Goal: Transaction & Acquisition: Download file/media

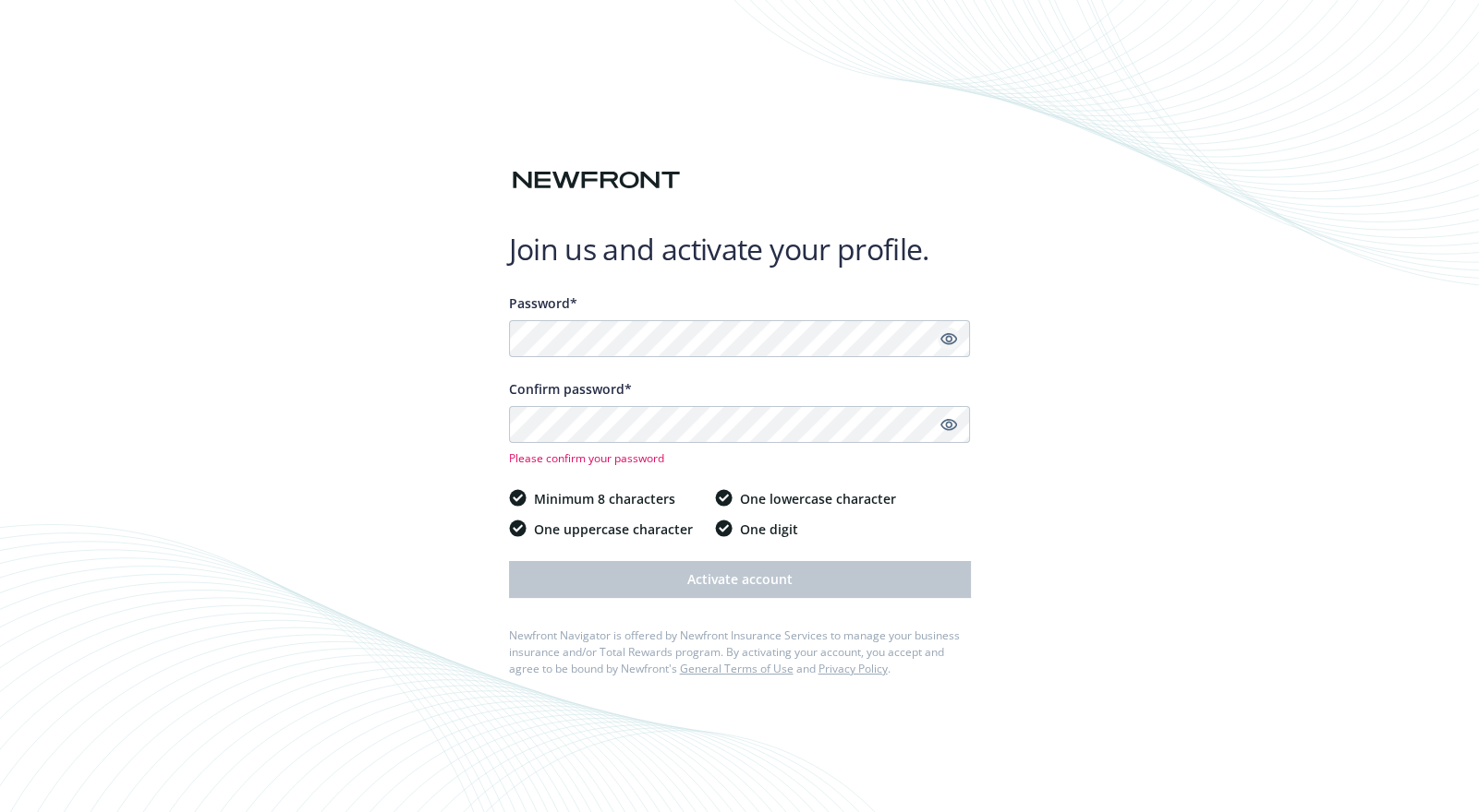
click at [944, 342] on icon "Show password" at bounding box center [949, 339] width 17 height 17
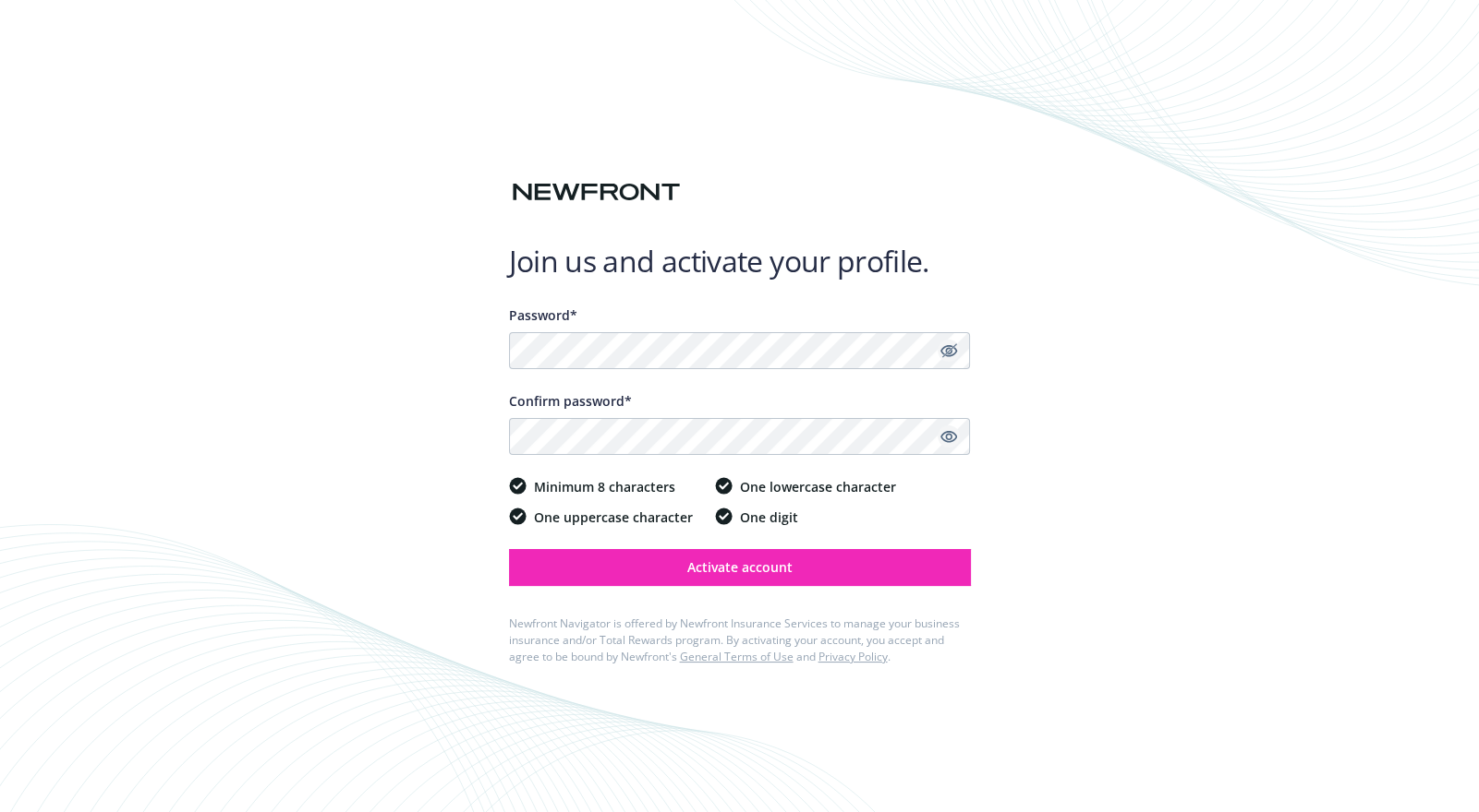
click at [942, 437] on icon "Show password" at bounding box center [949, 437] width 17 height 17
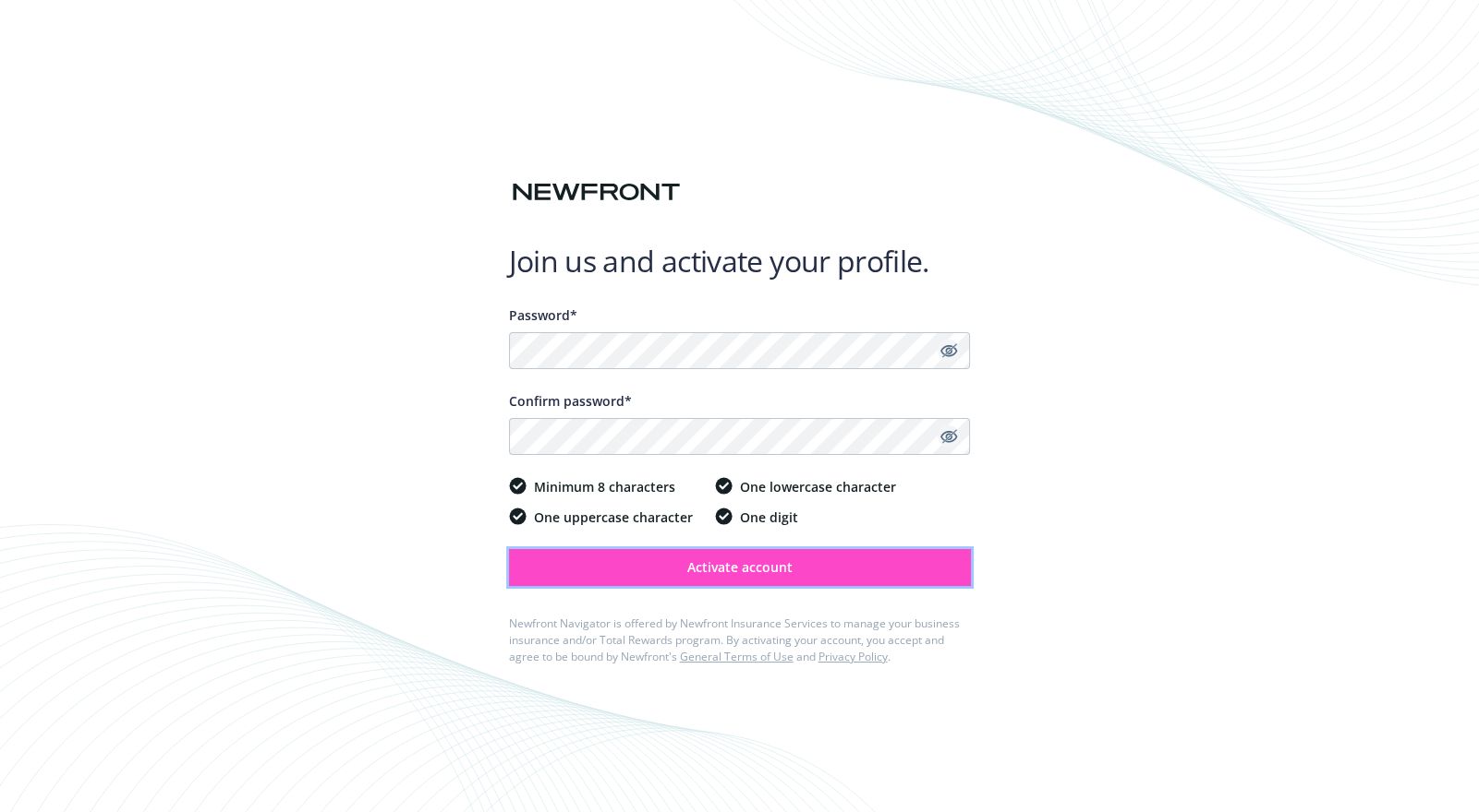
click at [744, 560] on span "Activate account" at bounding box center [740, 567] width 105 height 18
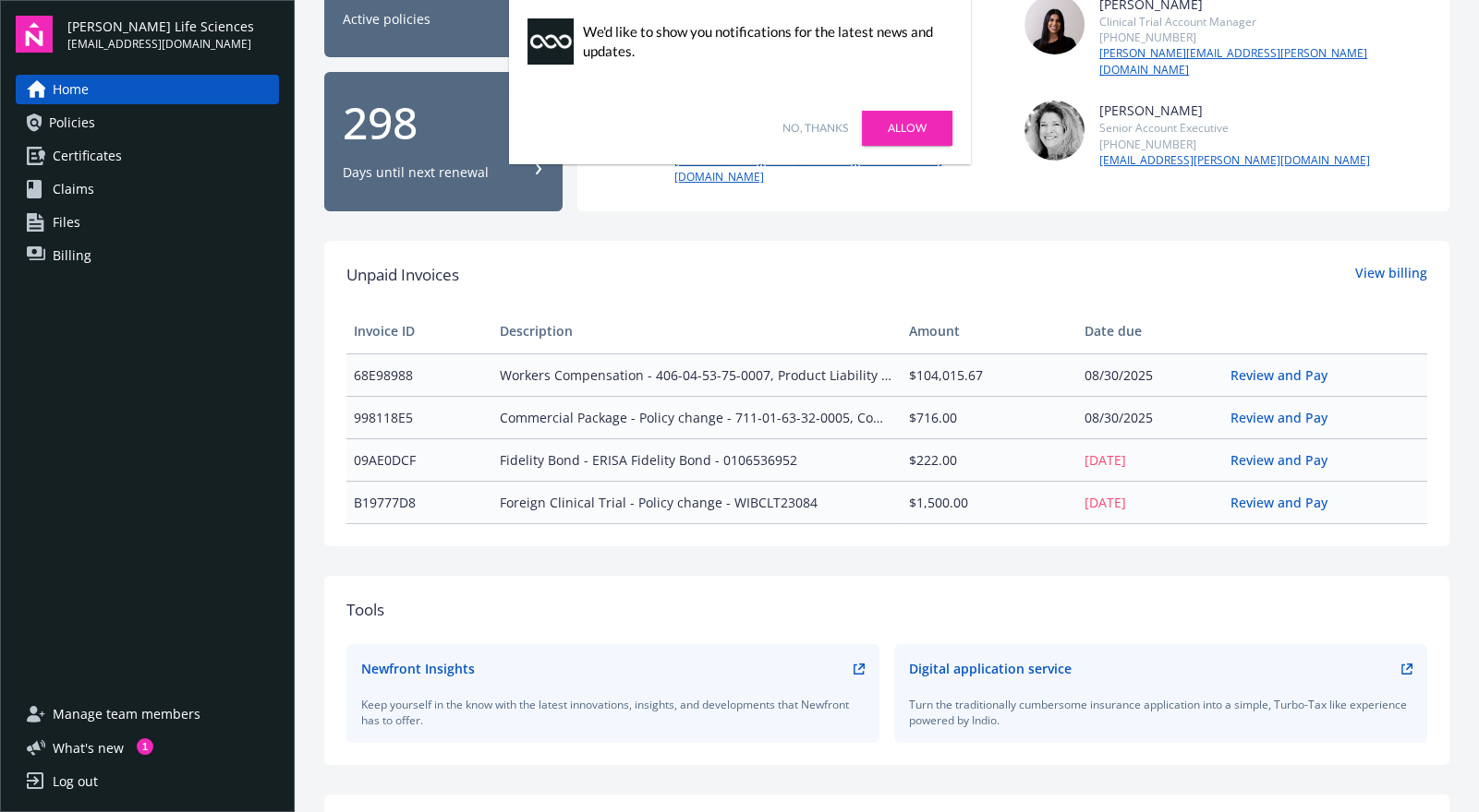
scroll to position [368, 0]
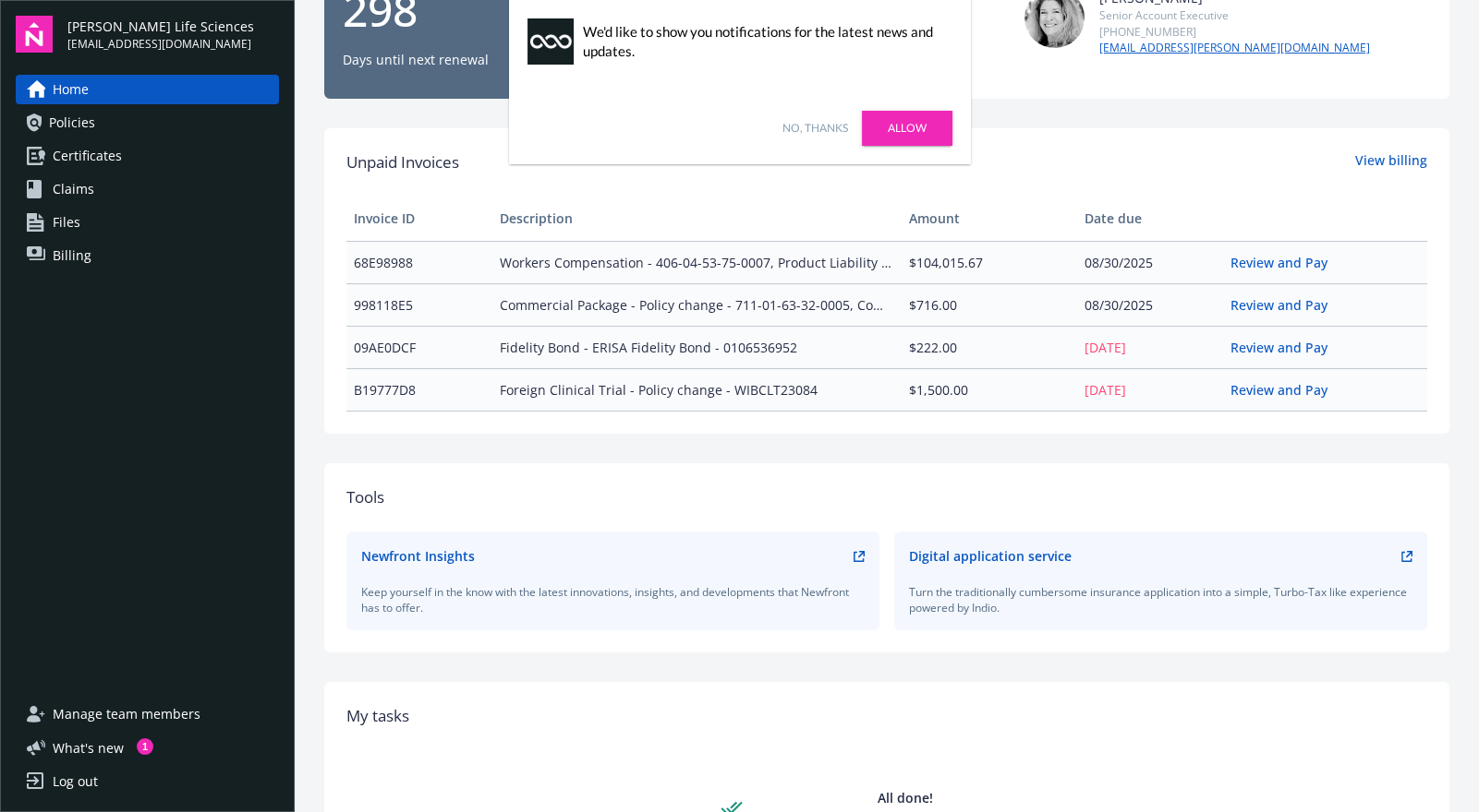
click at [815, 123] on link "No, thanks" at bounding box center [815, 129] width 66 height 17
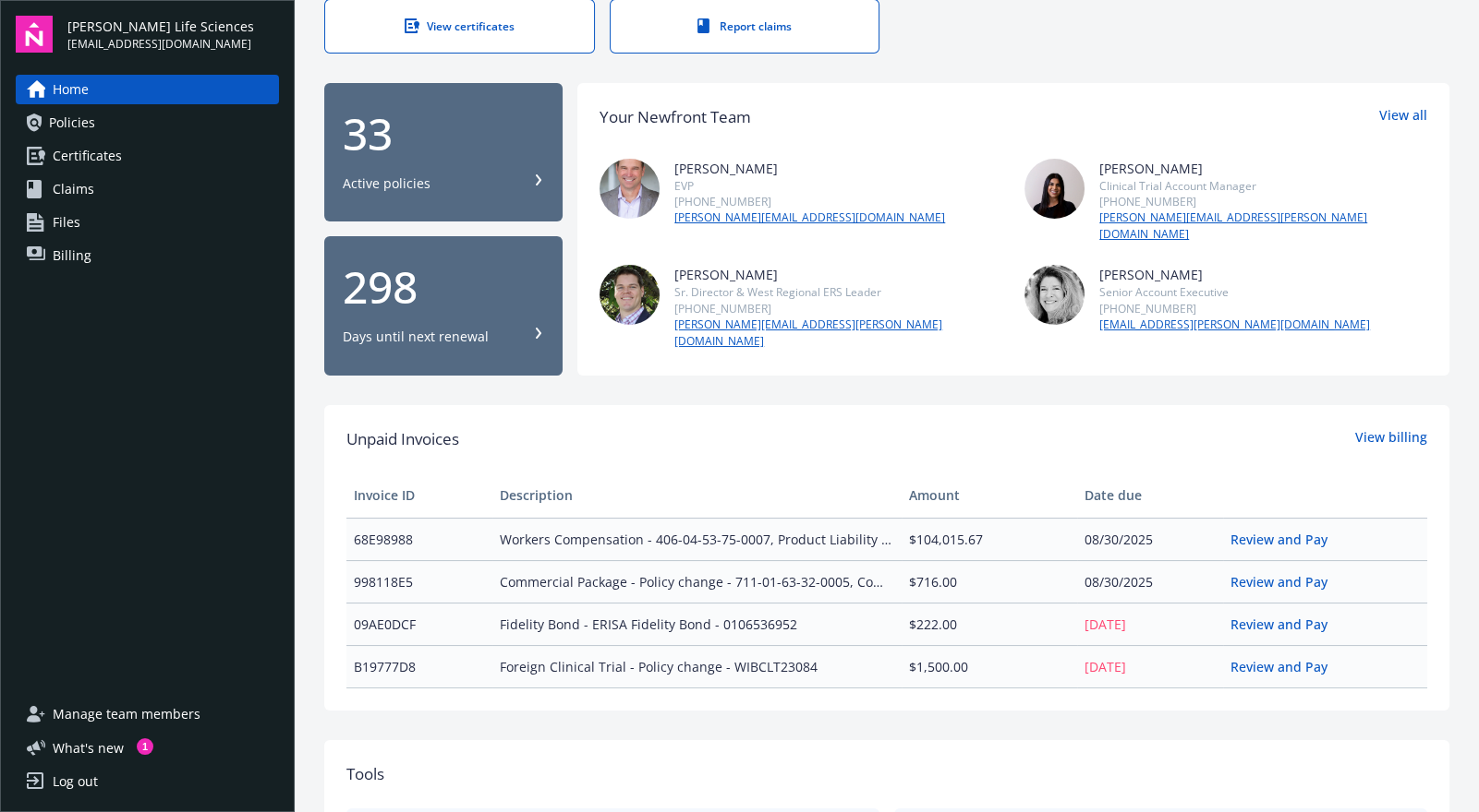
scroll to position [0, 0]
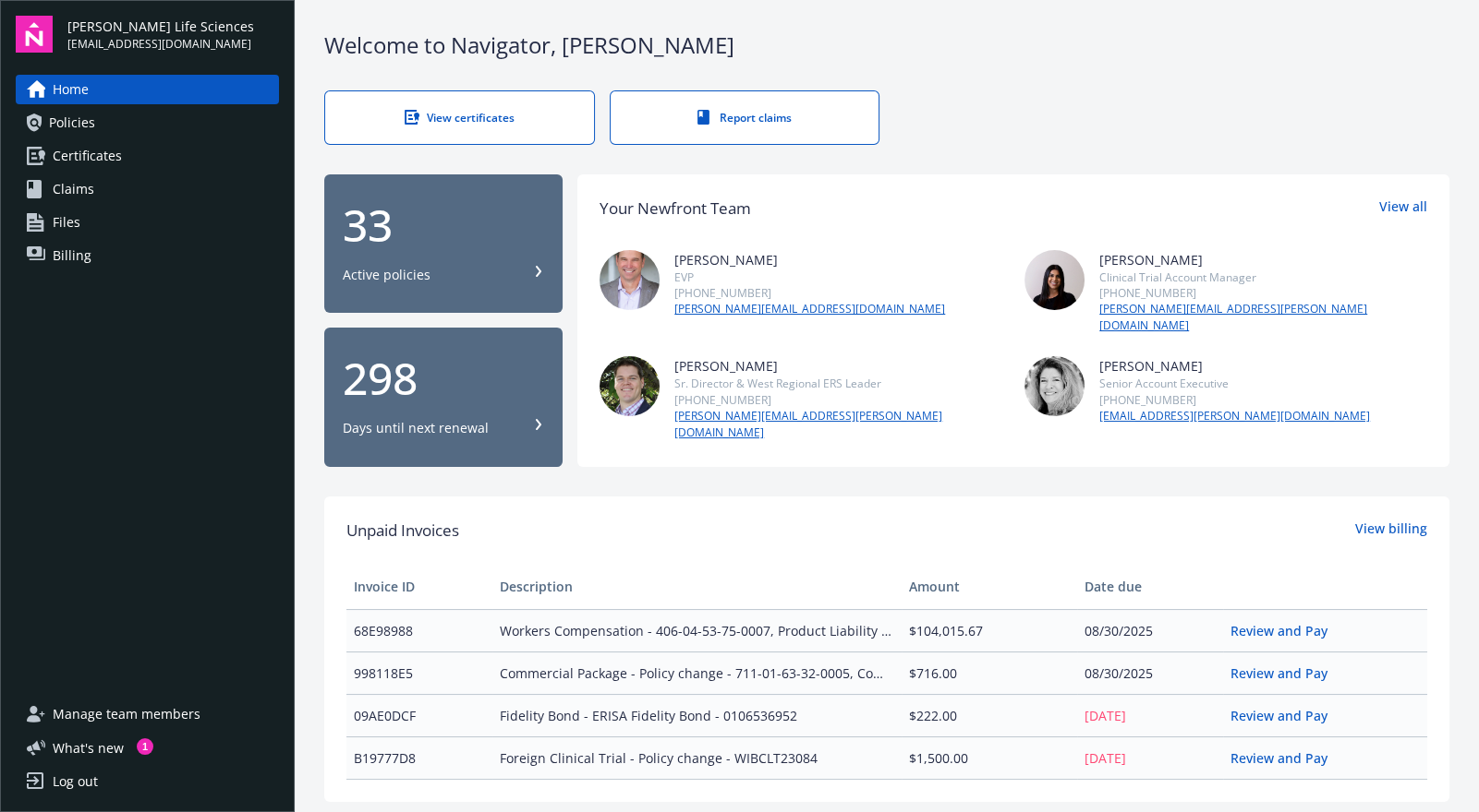
click at [461, 103] on link "View certificates" at bounding box center [458, 118] width 270 height 55
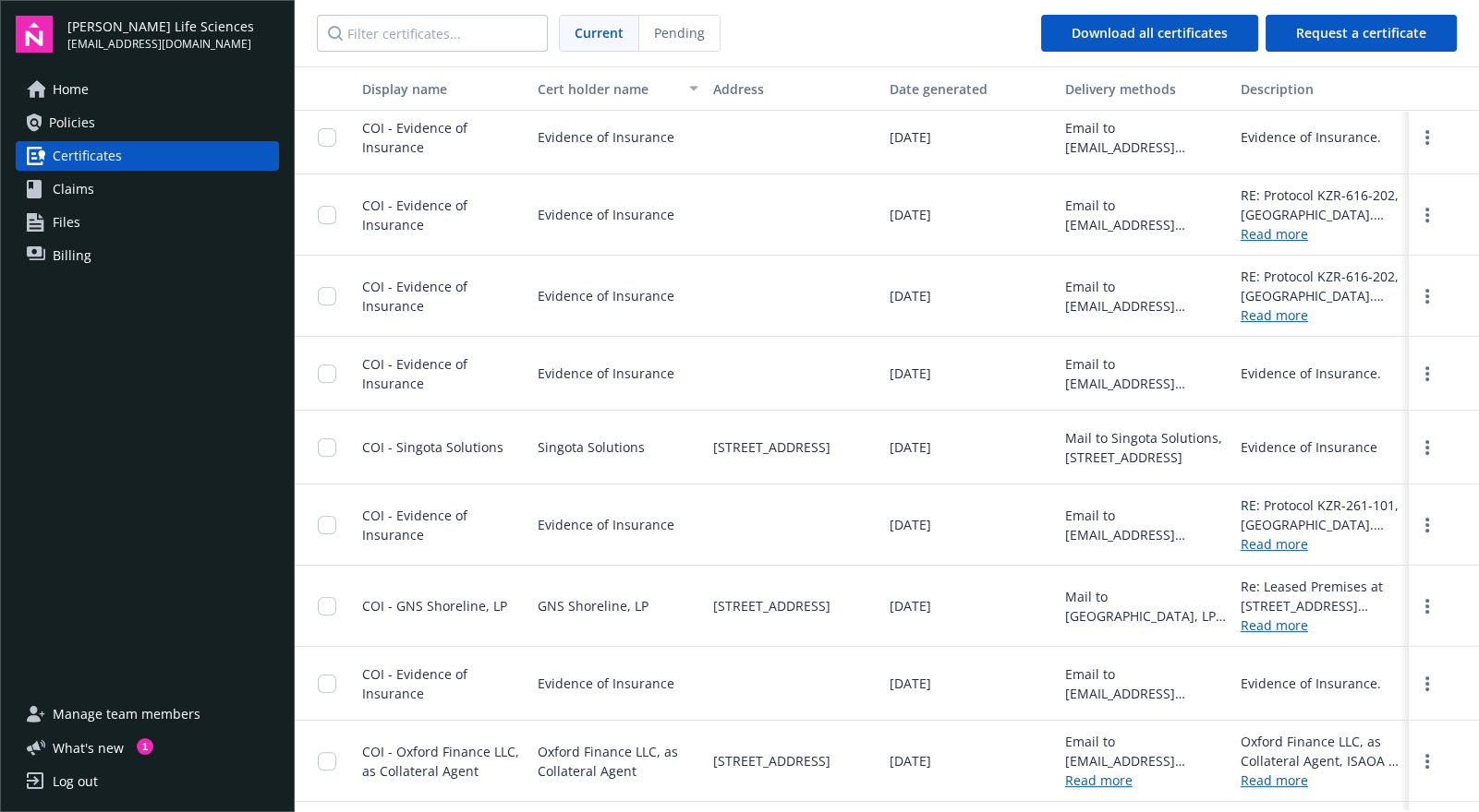
scroll to position [517, 0]
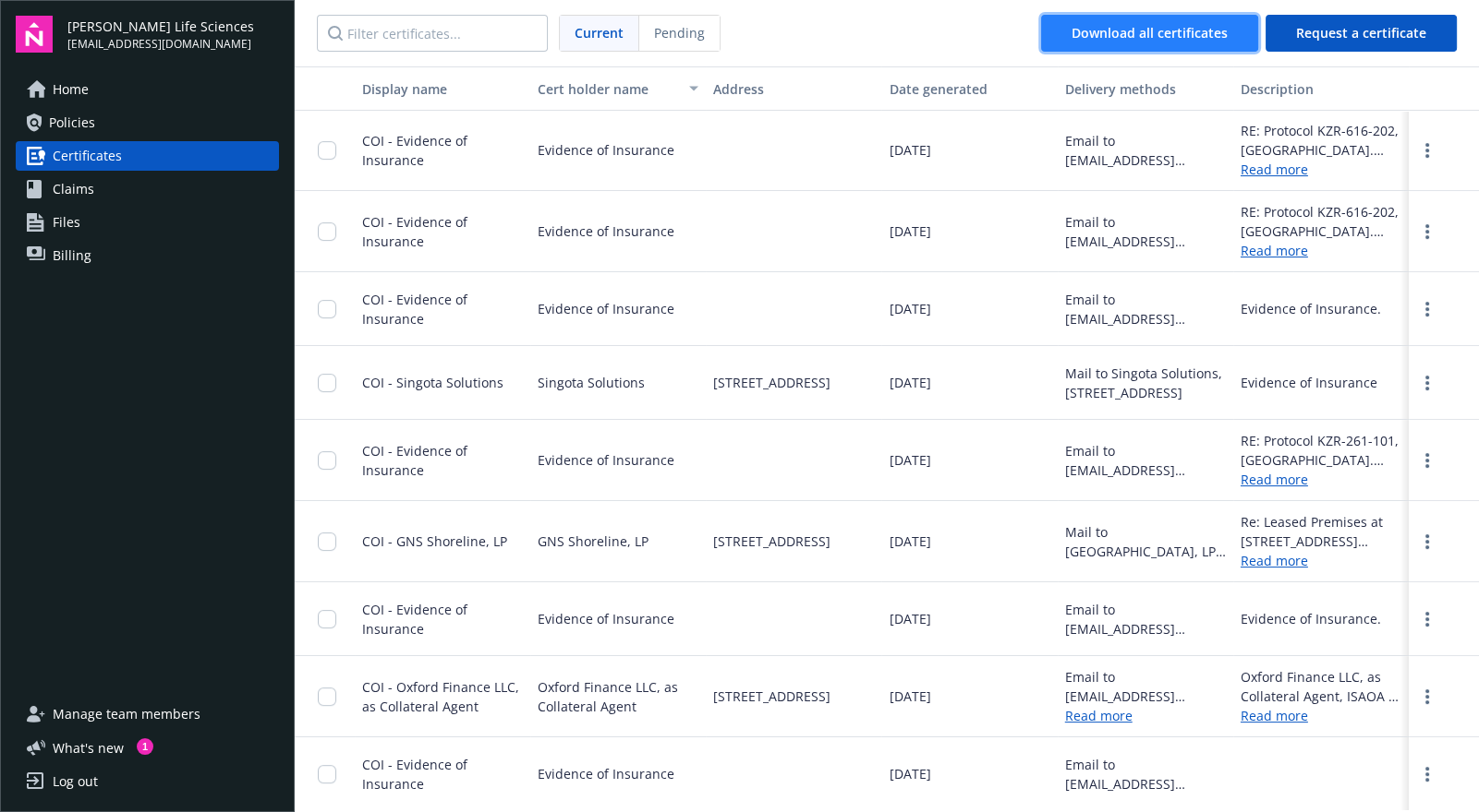
click at [1140, 19] on button "Download all certificates" at bounding box center [1149, 33] width 217 height 37
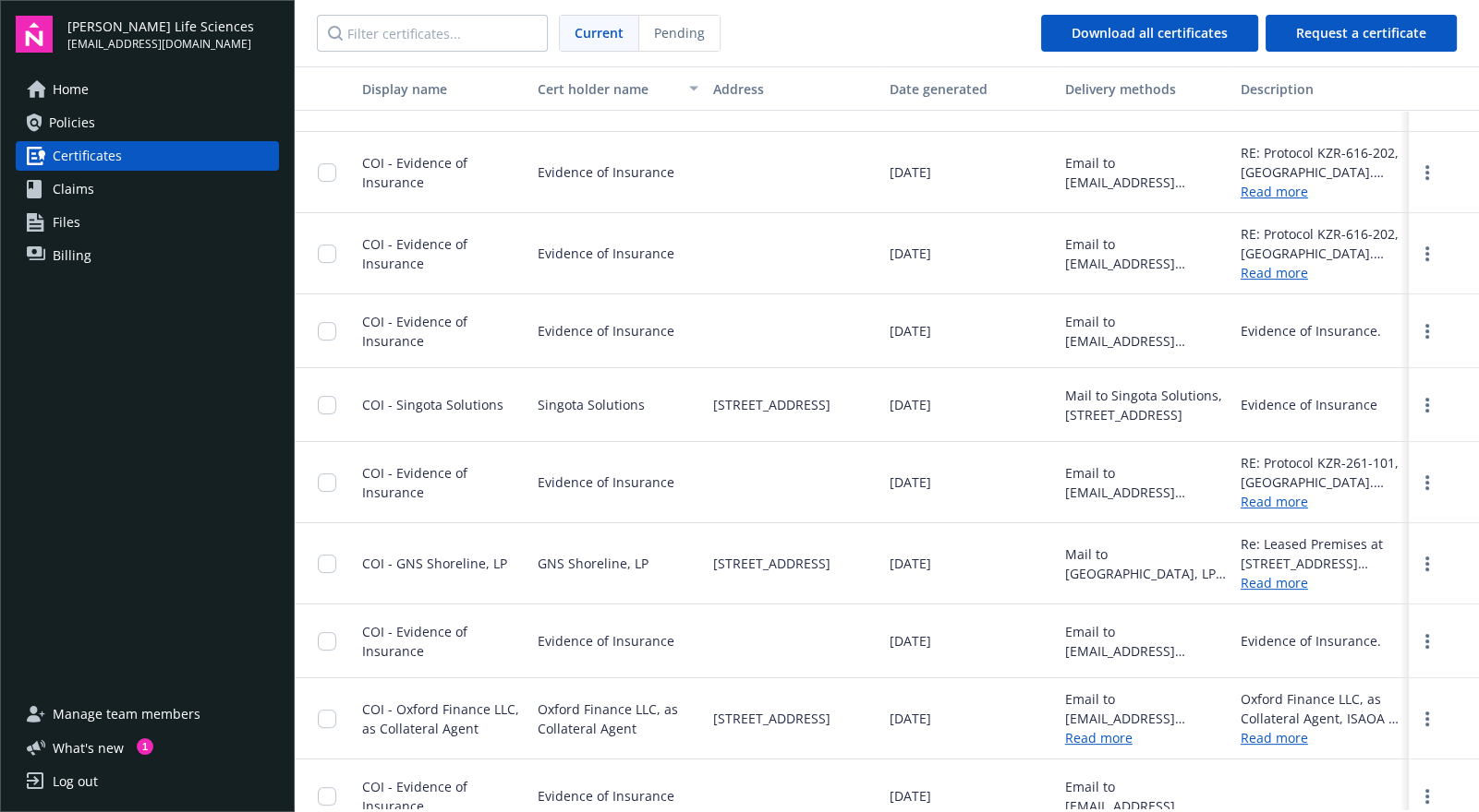
scroll to position [503, 0]
click at [671, 187] on div "Evidence of Insurance" at bounding box center [618, 172] width 175 height 81
